Goal: Information Seeking & Learning: Check status

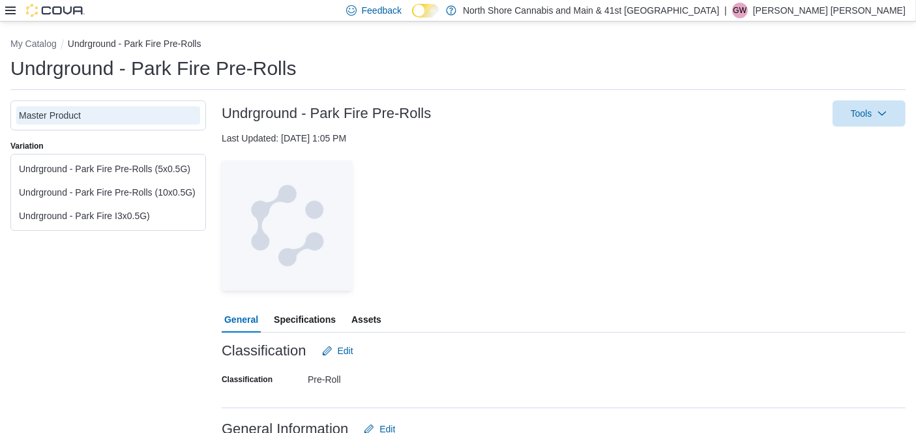
click at [10, 5] on icon at bounding box center [10, 10] width 10 height 10
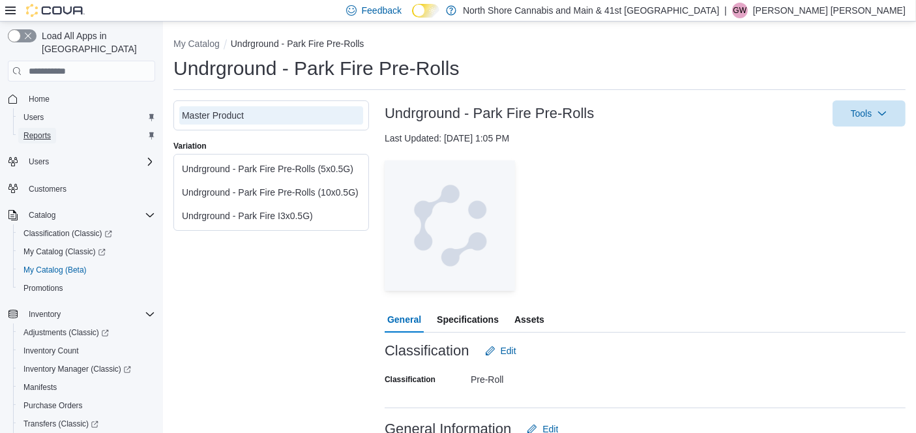
click at [32, 128] on span "Reports" at bounding box center [36, 136] width 27 height 16
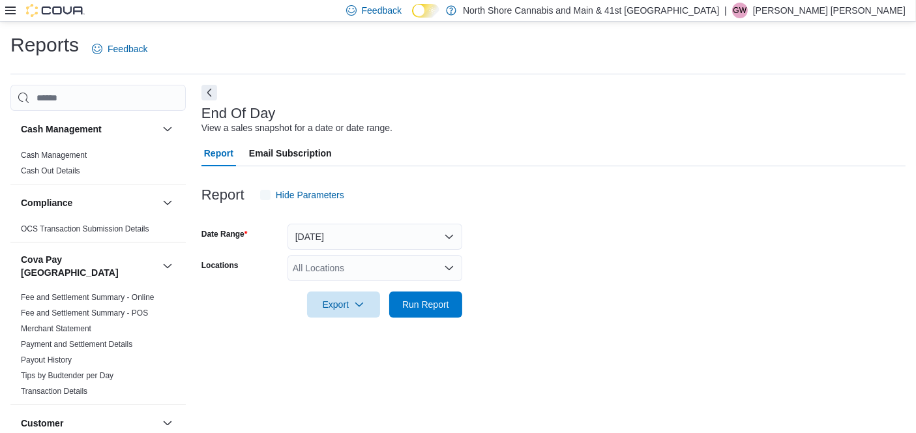
scroll to position [13, 0]
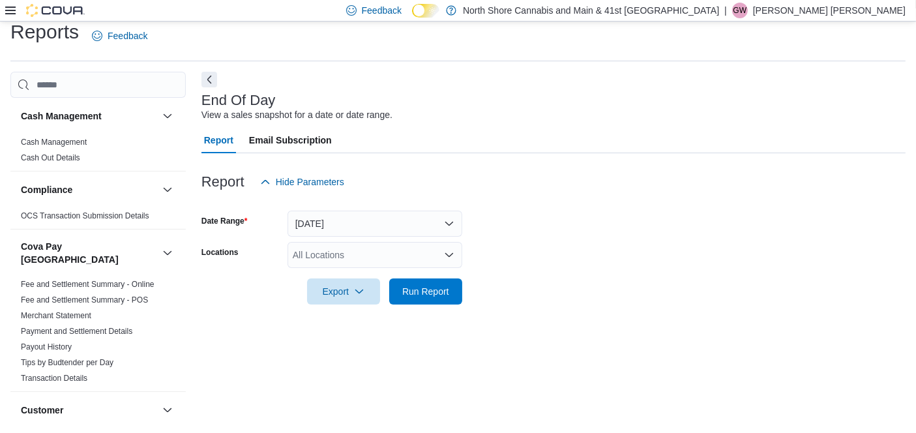
click at [422, 260] on div "All Locations" at bounding box center [375, 255] width 175 height 26
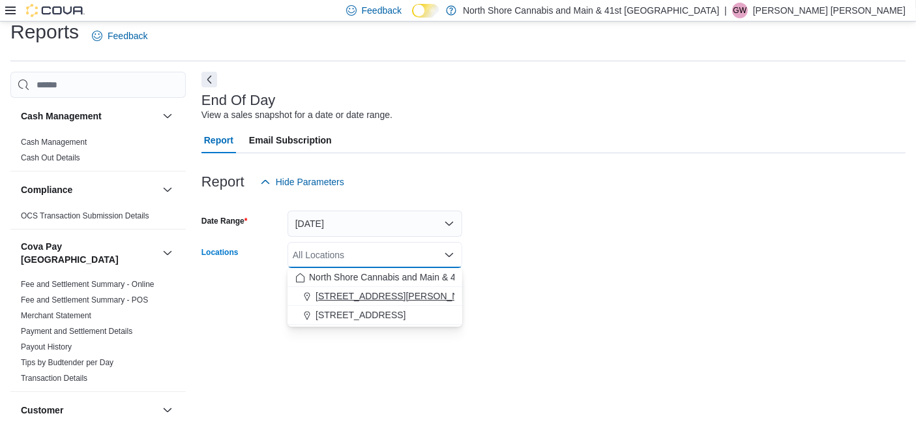
click at [363, 299] on span "[STREET_ADDRESS][PERSON_NAME]" at bounding box center [399, 296] width 166 height 13
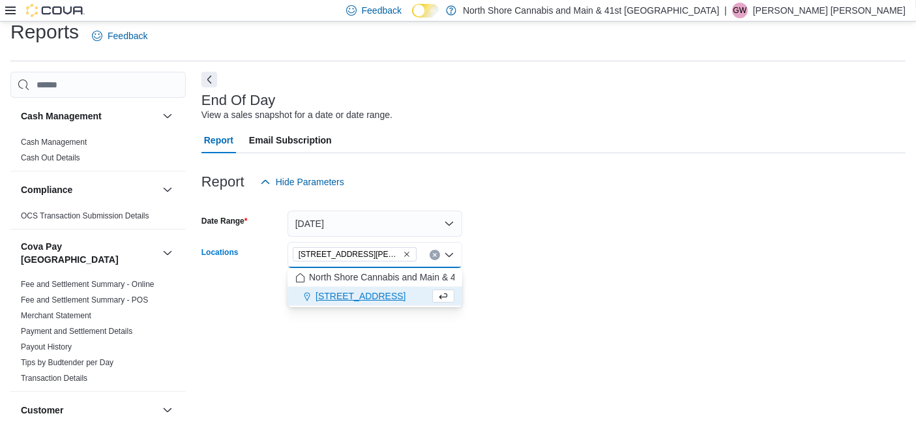
drag, startPoint x: 572, startPoint y: 401, endPoint x: 539, endPoint y: 372, distance: 43.9
click at [564, 394] on div "End Of Day View a sales snapshot for a date or date range. Report Email Subscri…" at bounding box center [553, 247] width 704 height 351
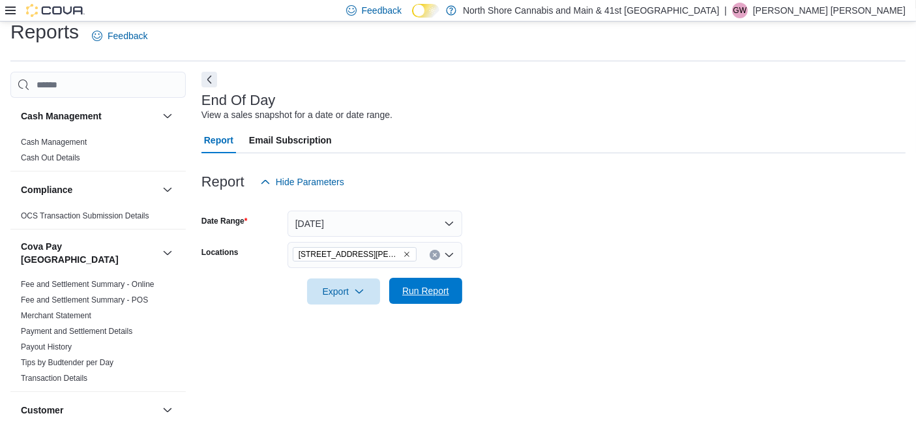
click at [430, 280] on span "Run Report" at bounding box center [425, 291] width 57 height 26
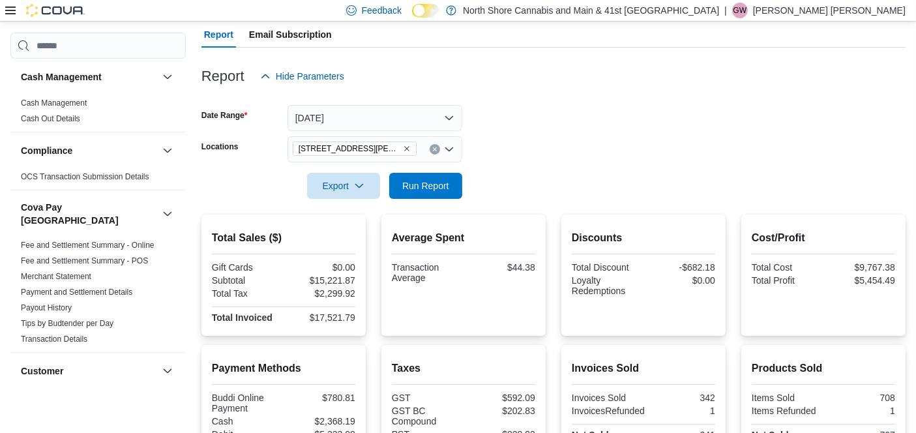
scroll to position [119, 0]
click at [405, 271] on div "Transaction Average" at bounding box center [426, 271] width 69 height 21
click at [334, 316] on div "$17,521.79" at bounding box center [320, 317] width 69 height 10
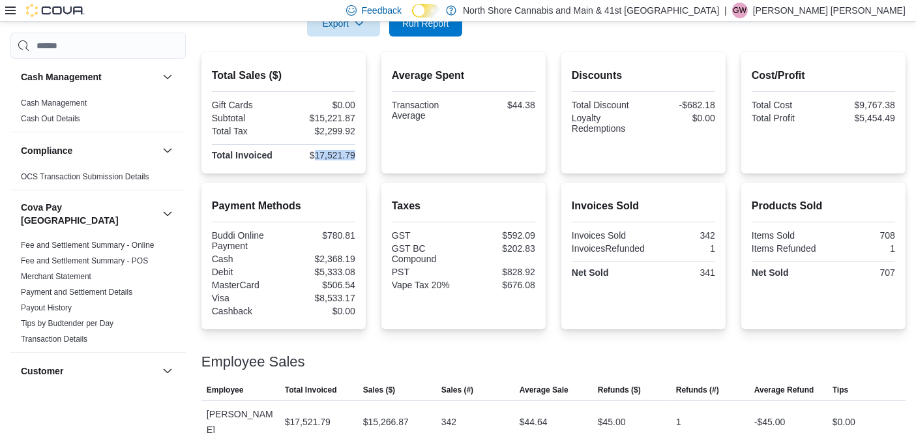
scroll to position [282, 0]
click at [895, 245] on div "1" at bounding box center [860, 248] width 69 height 10
click at [895, 248] on div "1" at bounding box center [860, 248] width 69 height 10
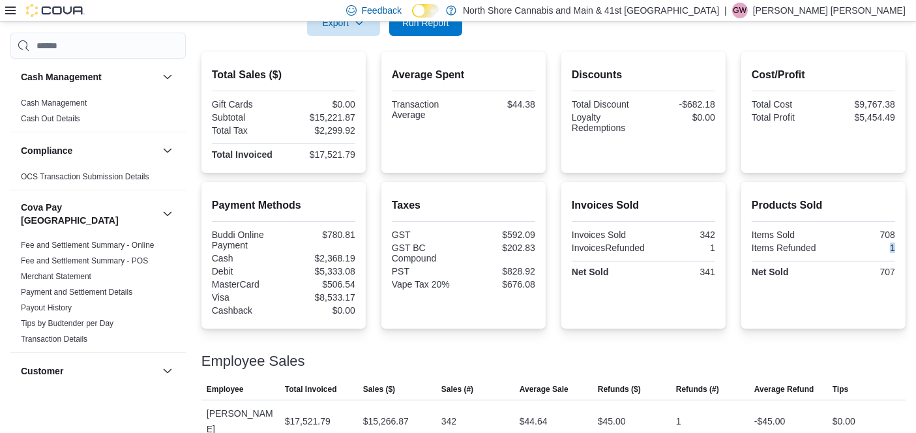
click at [895, 248] on div "1" at bounding box center [860, 248] width 69 height 10
click at [895, 246] on div "1" at bounding box center [860, 248] width 69 height 10
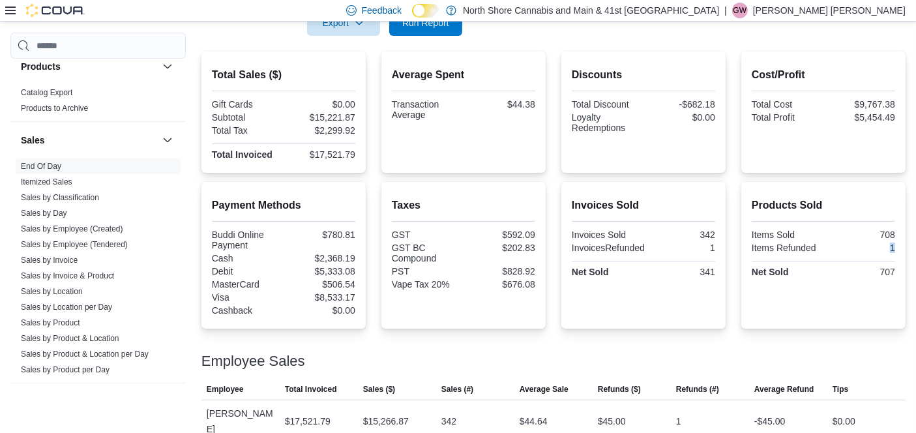
scroll to position [946, 0]
click at [61, 255] on link "Sales by Invoice" at bounding box center [49, 259] width 57 height 9
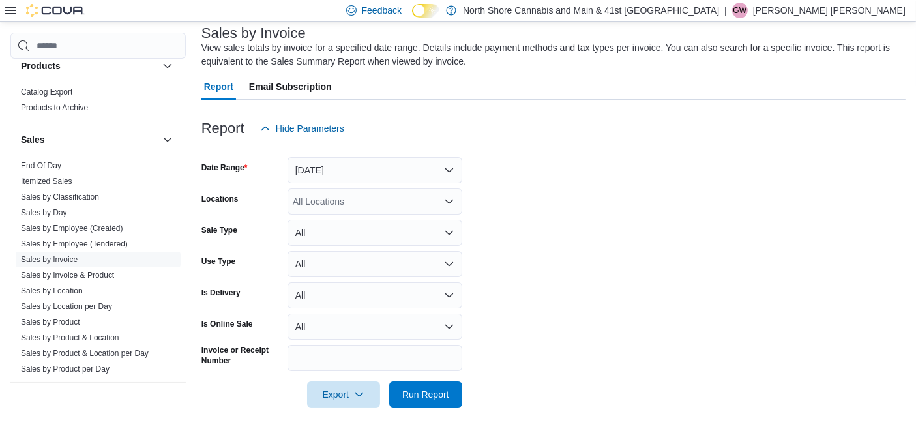
scroll to position [43, 0]
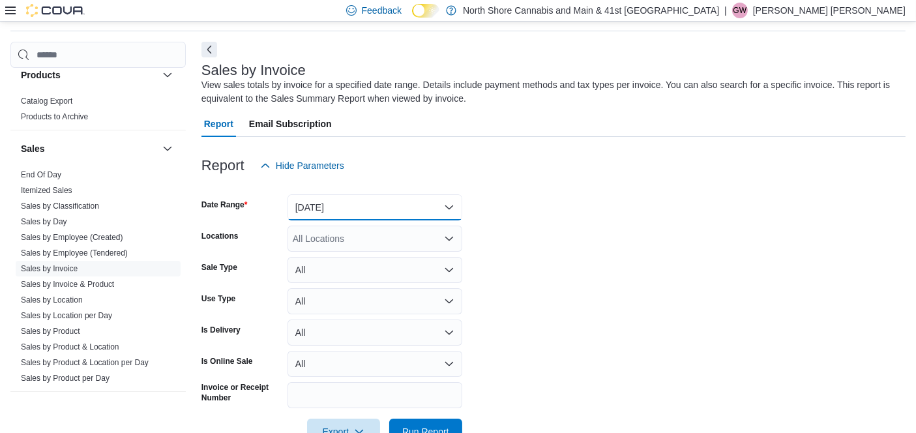
click at [376, 211] on button "[DATE]" at bounding box center [375, 207] width 175 height 26
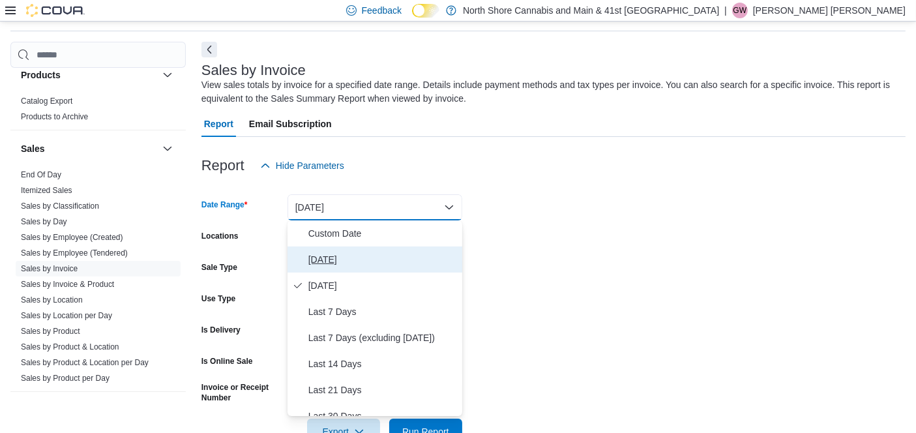
click at [370, 252] on span "[DATE]" at bounding box center [382, 260] width 149 height 16
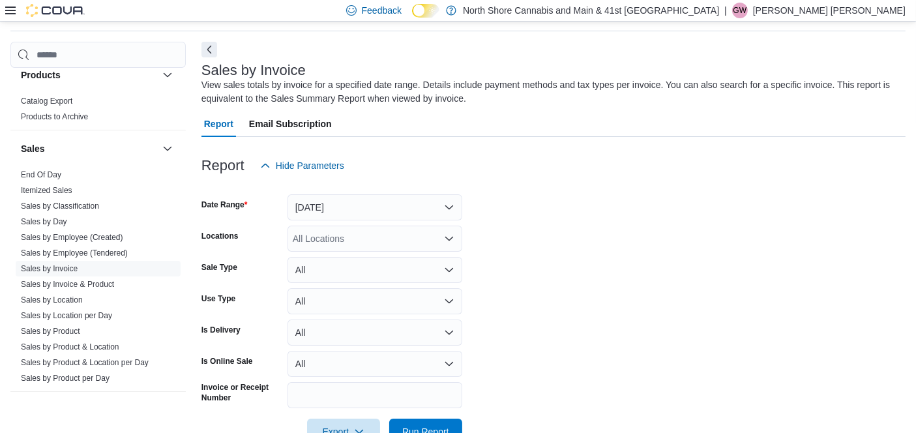
click at [569, 224] on form "Date Range [DATE] Locations All Locations Sale Type All Use Type All Is Deliver…" at bounding box center [553, 312] width 704 height 266
click at [424, 231] on div "All Locations" at bounding box center [375, 239] width 175 height 26
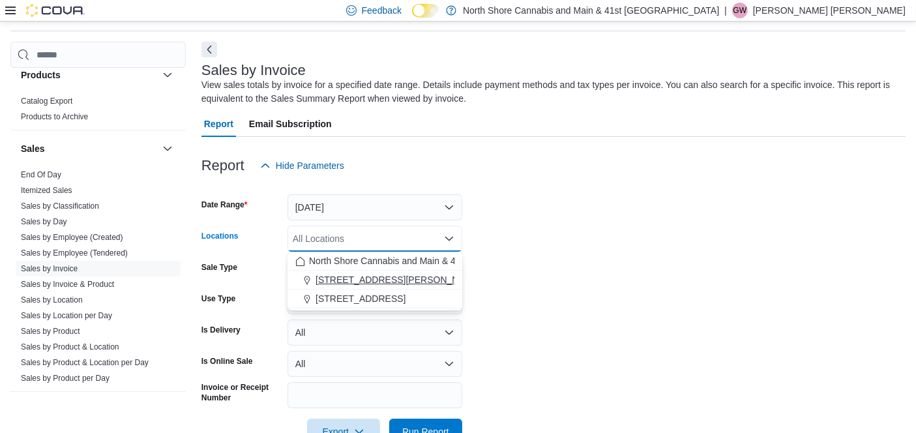
click at [338, 276] on span "[STREET_ADDRESS][PERSON_NAME]" at bounding box center [399, 279] width 166 height 13
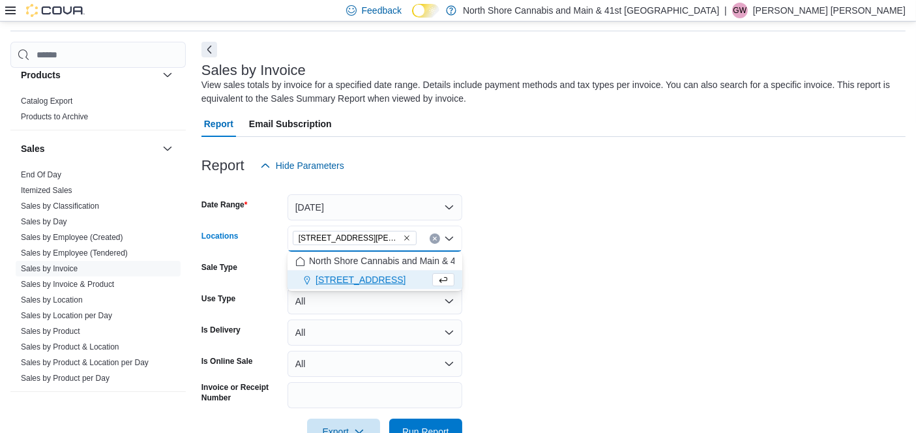
click at [705, 318] on form "Date Range [DATE] Locations [STREET_ADDRESS][PERSON_NAME] Selected. [STREET_ADD…" at bounding box center [553, 312] width 704 height 266
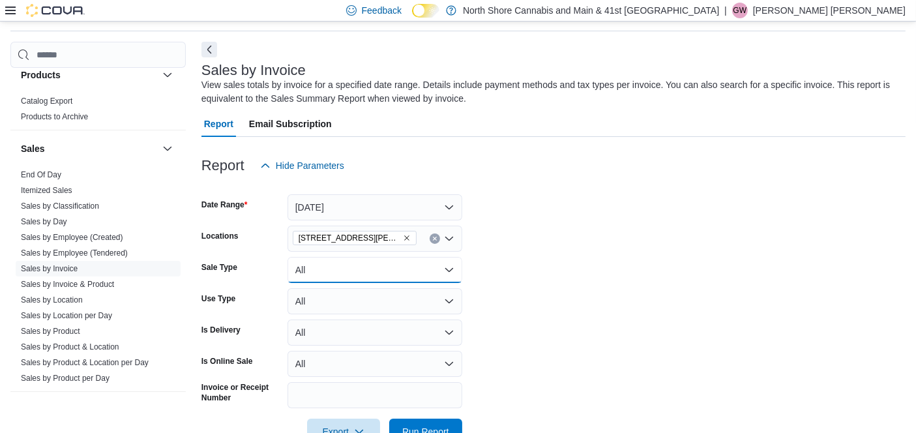
click at [340, 260] on button "All" at bounding box center [375, 270] width 175 height 26
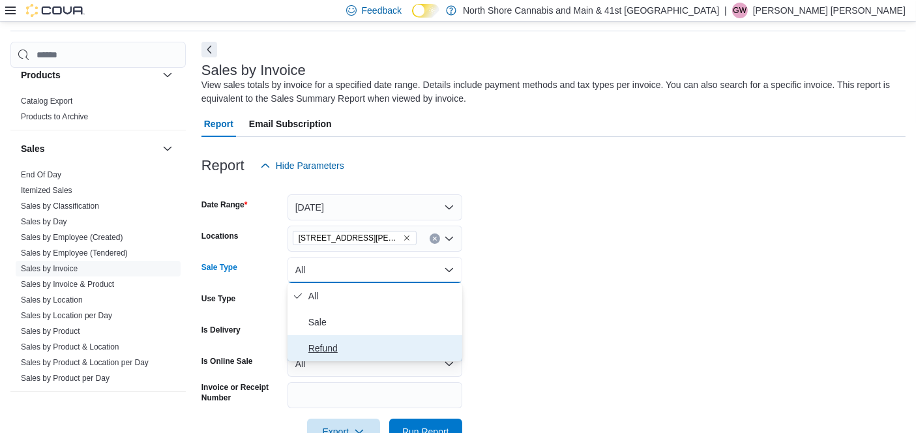
click at [346, 349] on span "Refund" at bounding box center [382, 348] width 149 height 16
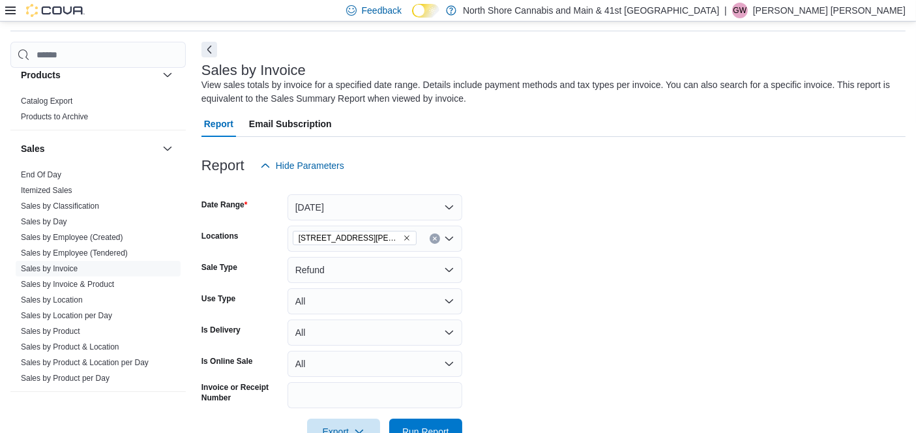
click at [594, 357] on form "Date Range [DATE] Locations [STREET_ADDRESS][PERSON_NAME] Sale Type Refund Use …" at bounding box center [553, 312] width 704 height 266
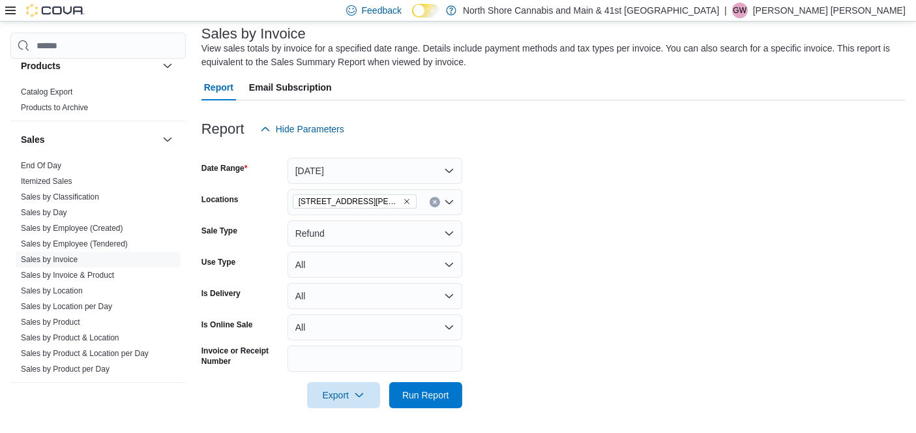
scroll to position [79, 0]
click at [416, 381] on form "Date Range [DATE] Locations [STREET_ADDRESS][PERSON_NAME] Sale Type Refund Use …" at bounding box center [553, 276] width 704 height 266
click at [416, 387] on span "Run Report" at bounding box center [425, 395] width 57 height 26
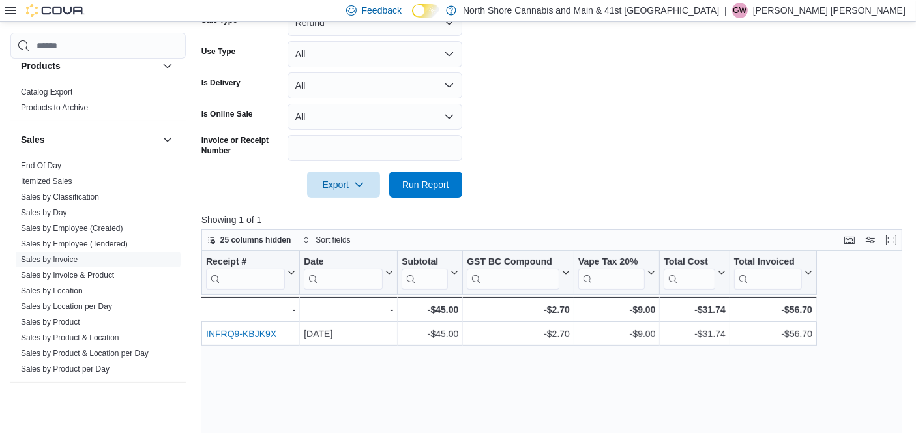
scroll to position [79, 0]
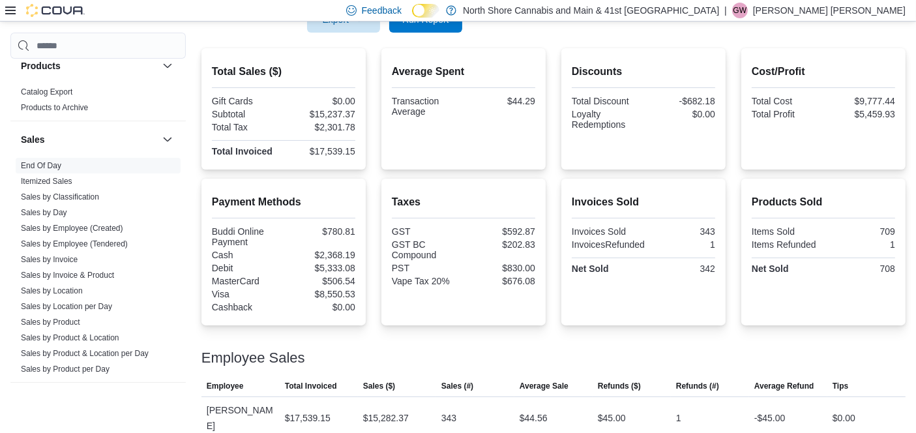
scroll to position [284, 0]
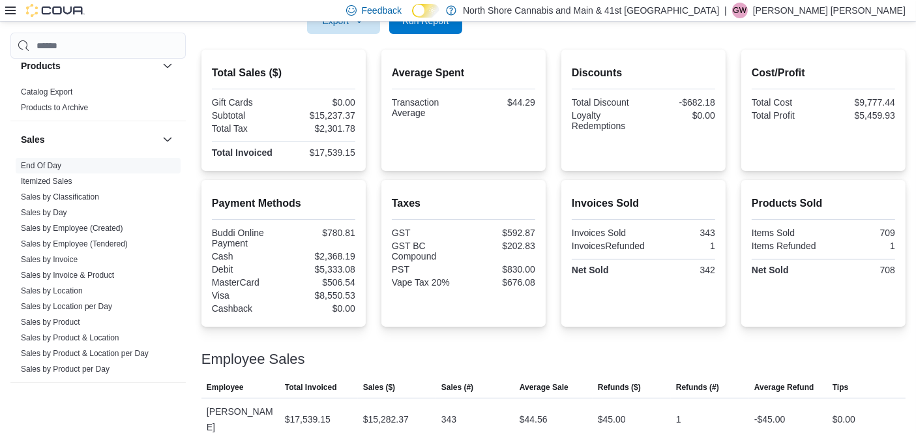
click at [340, 138] on div "Gift Cards $0.00 Subtotal $15,237.37 Total Tax $2,301.78 Total Invoiced $17,539…" at bounding box center [283, 128] width 143 height 63
click at [344, 141] on hr at bounding box center [283, 141] width 143 height 1
click at [344, 147] on div "$17,539.15" at bounding box center [320, 152] width 69 height 10
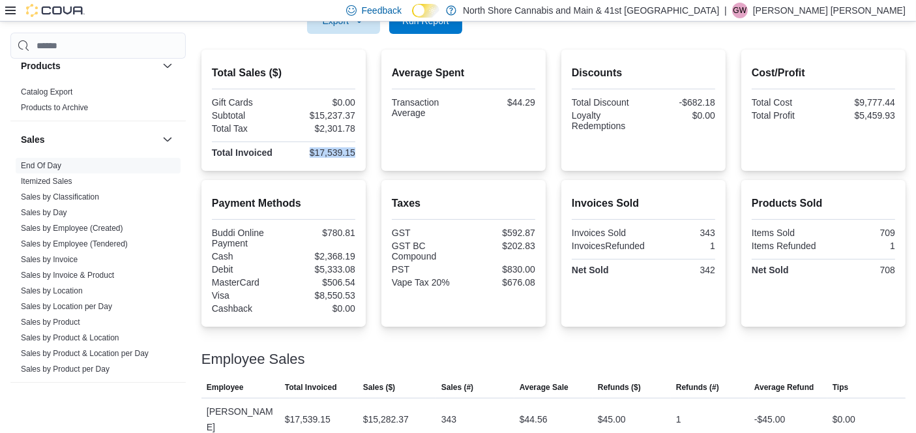
click at [344, 147] on div "$17,539.15" at bounding box center [320, 152] width 69 height 10
copy div "$17,539.15"
click at [344, 147] on div "$17,539.15" at bounding box center [320, 152] width 69 height 10
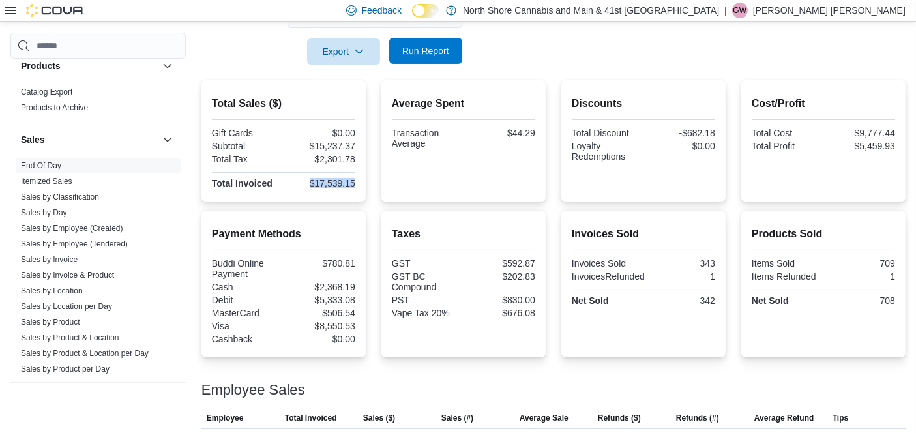
click at [427, 44] on span "Run Report" at bounding box center [425, 50] width 47 height 13
click at [529, 132] on div "$44.29" at bounding box center [500, 133] width 69 height 10
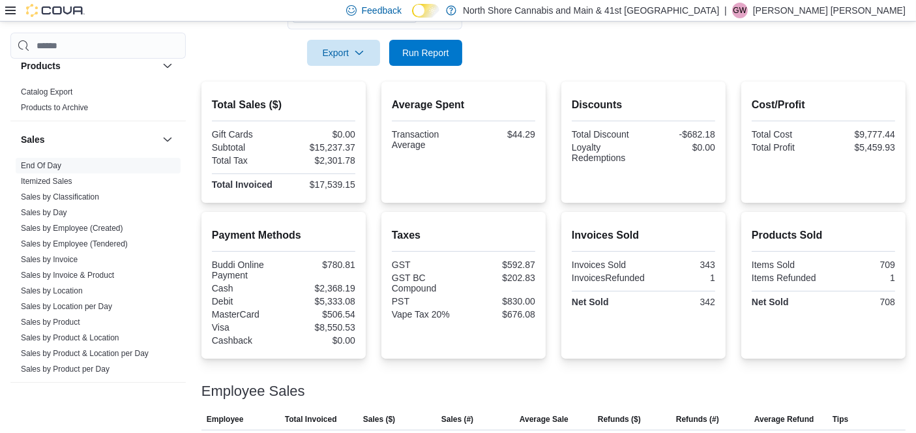
scroll to position [285, 0]
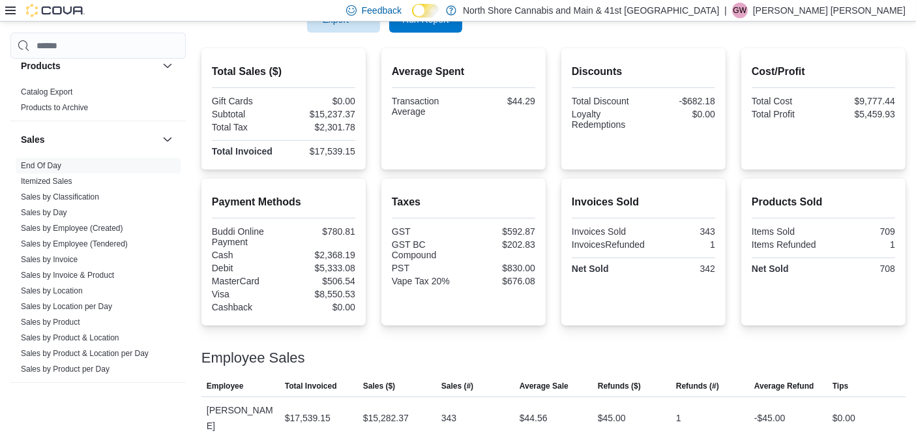
click at [715, 226] on div "343" at bounding box center [680, 231] width 69 height 10
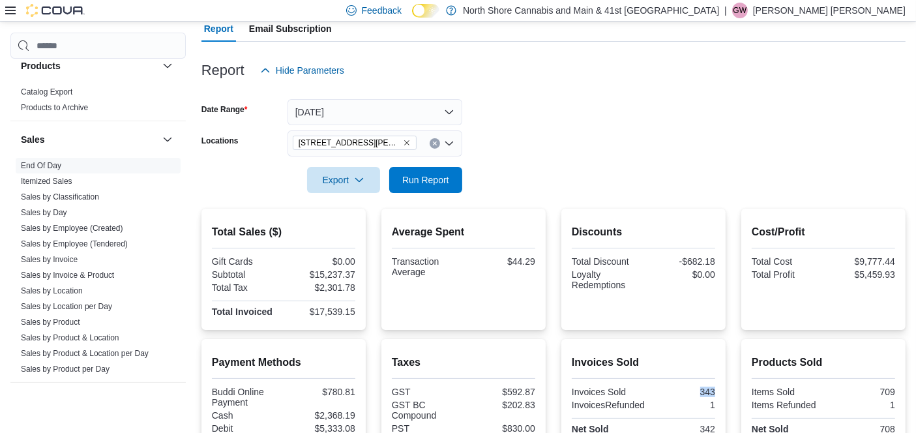
scroll to position [123, 0]
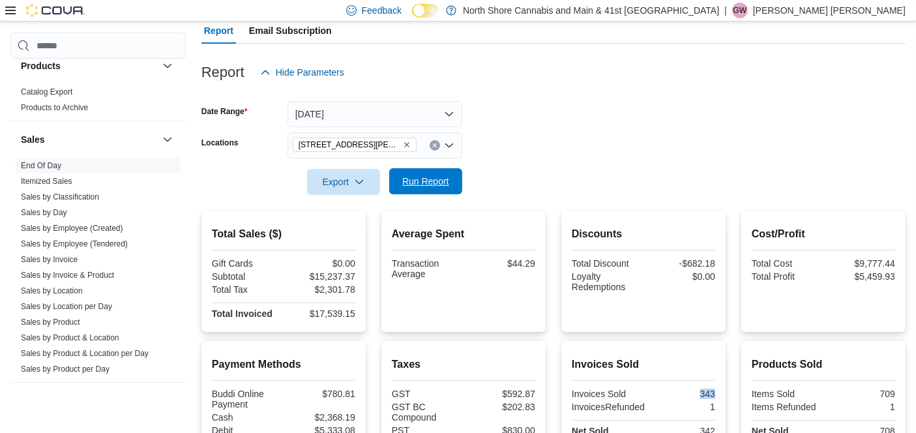
click at [437, 179] on span "Run Report" at bounding box center [425, 181] width 47 height 13
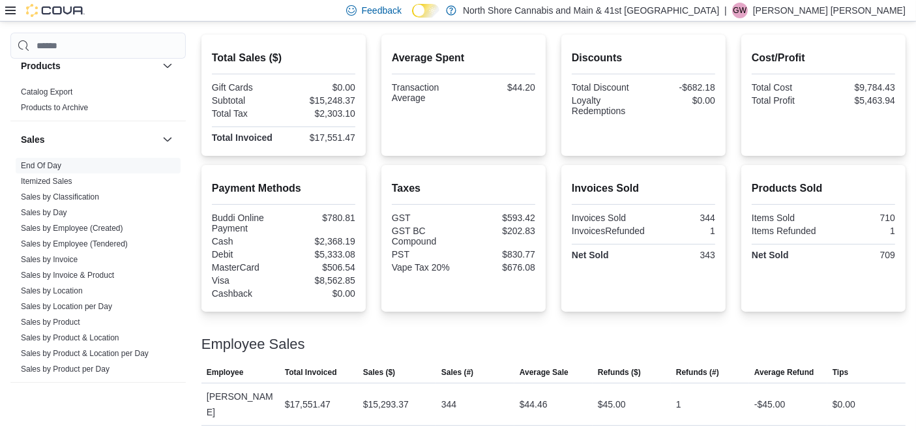
scroll to position [285, 0]
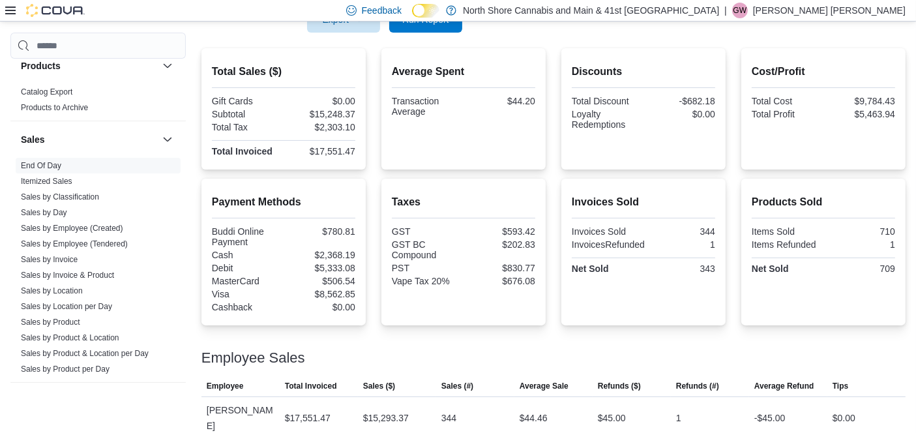
click at [706, 99] on div "-$682.18" at bounding box center [680, 101] width 69 height 10
copy div "-$682.18"
